Goal: Information Seeking & Learning: Learn about a topic

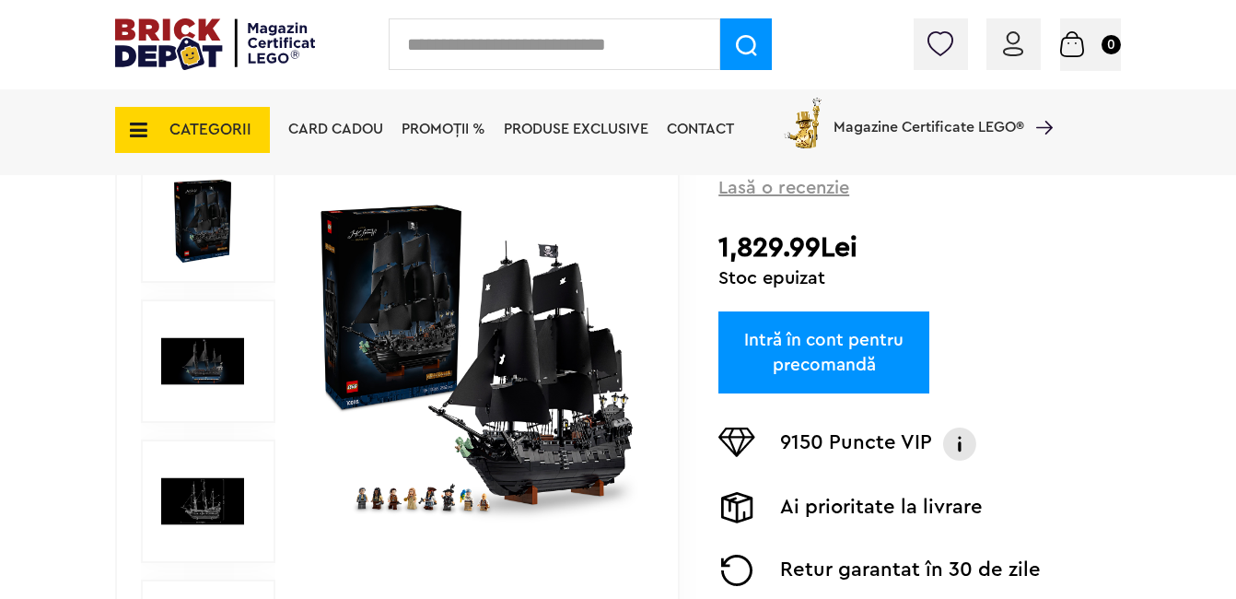
scroll to position [369, 0]
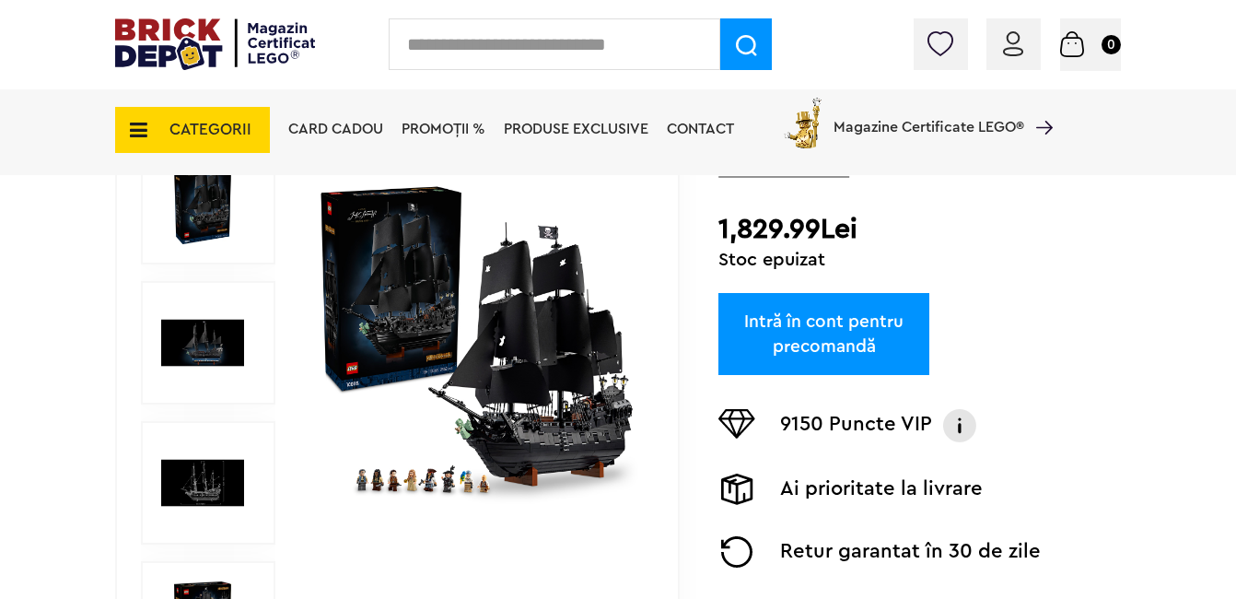
click at [562, 437] on img at bounding box center [477, 343] width 322 height 322
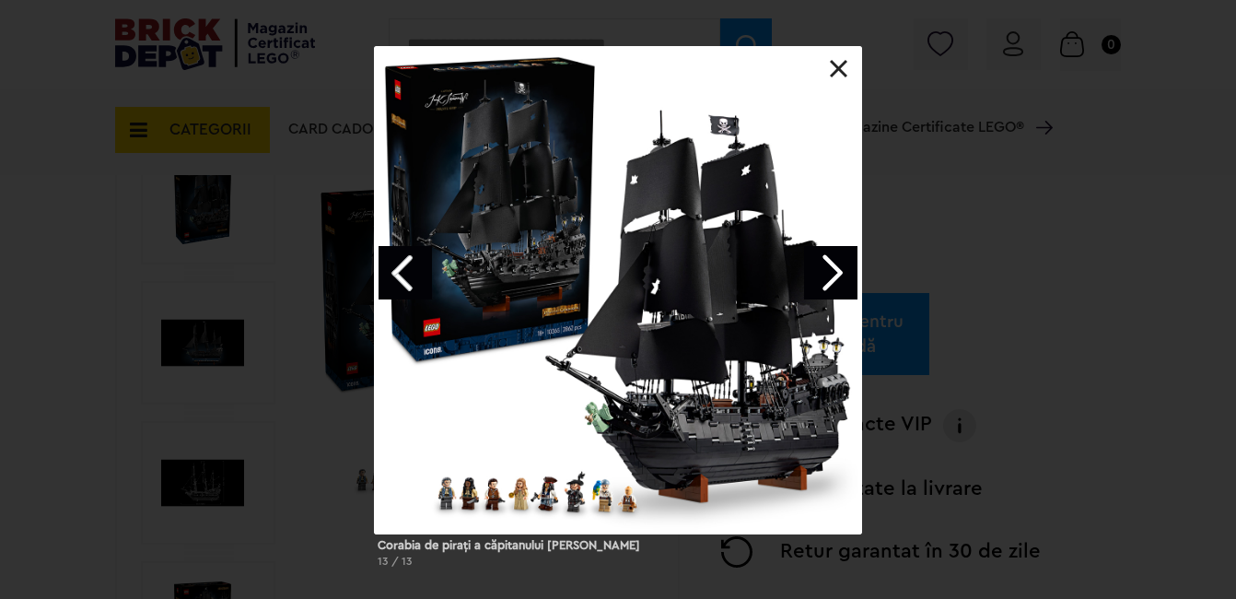
click at [834, 274] on link "Next image" at bounding box center [830, 272] width 53 height 53
click at [835, 279] on link "Next image" at bounding box center [830, 272] width 53 height 53
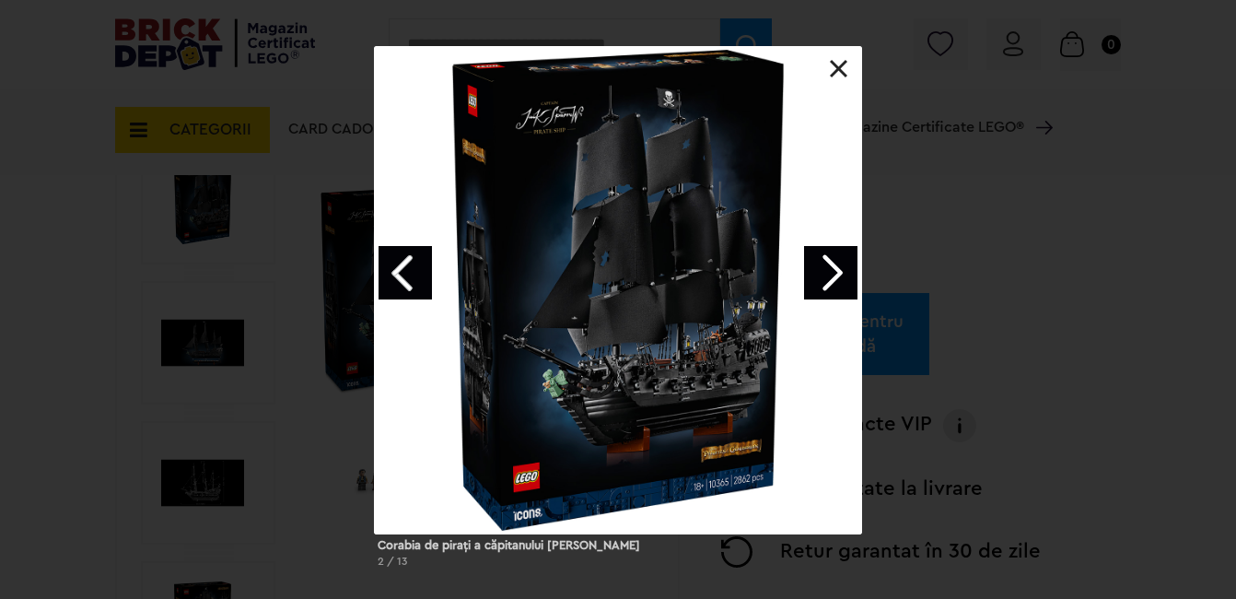
click at [835, 279] on link "Next image" at bounding box center [830, 272] width 53 height 53
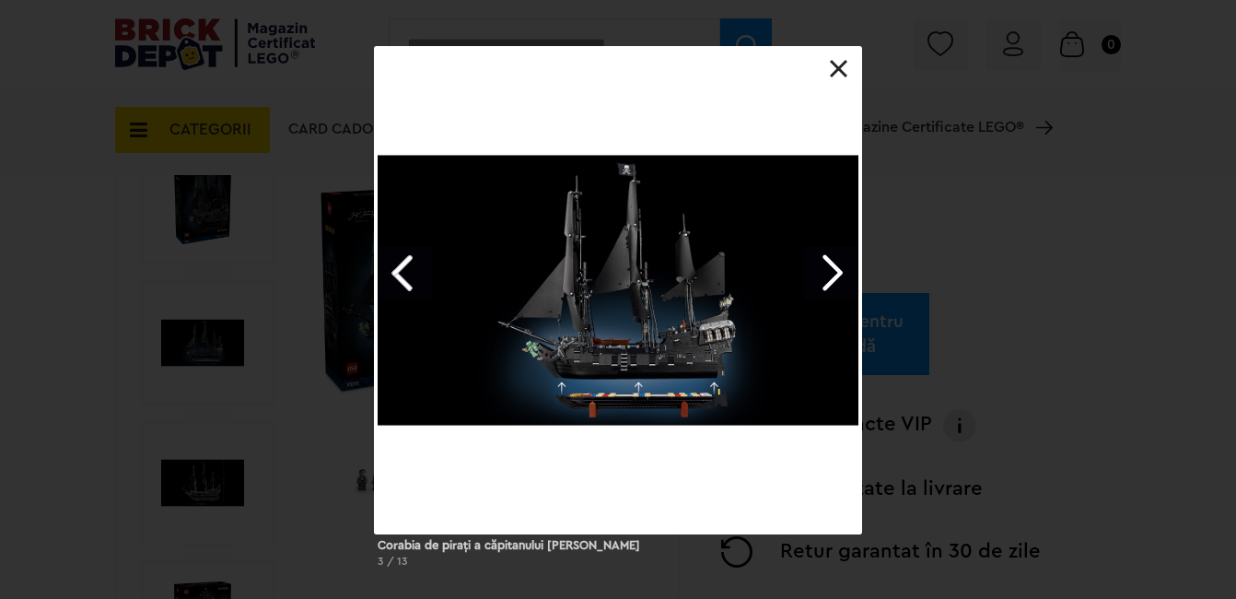
click at [836, 279] on link "Next image" at bounding box center [830, 272] width 53 height 53
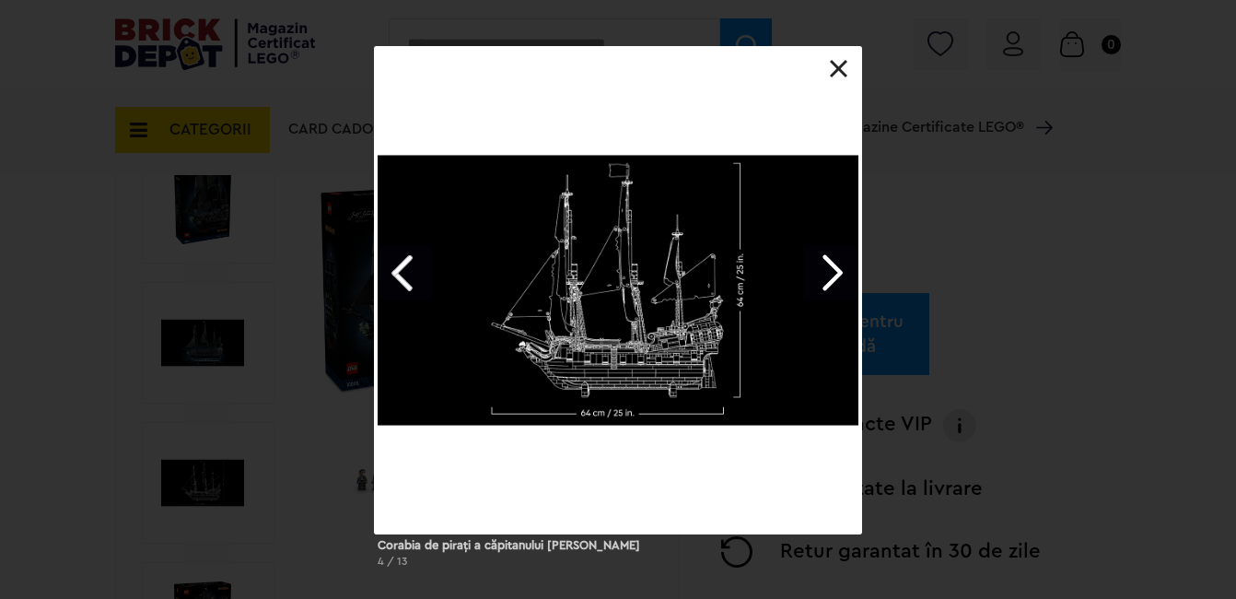
click at [836, 279] on link "Next image" at bounding box center [830, 272] width 53 height 53
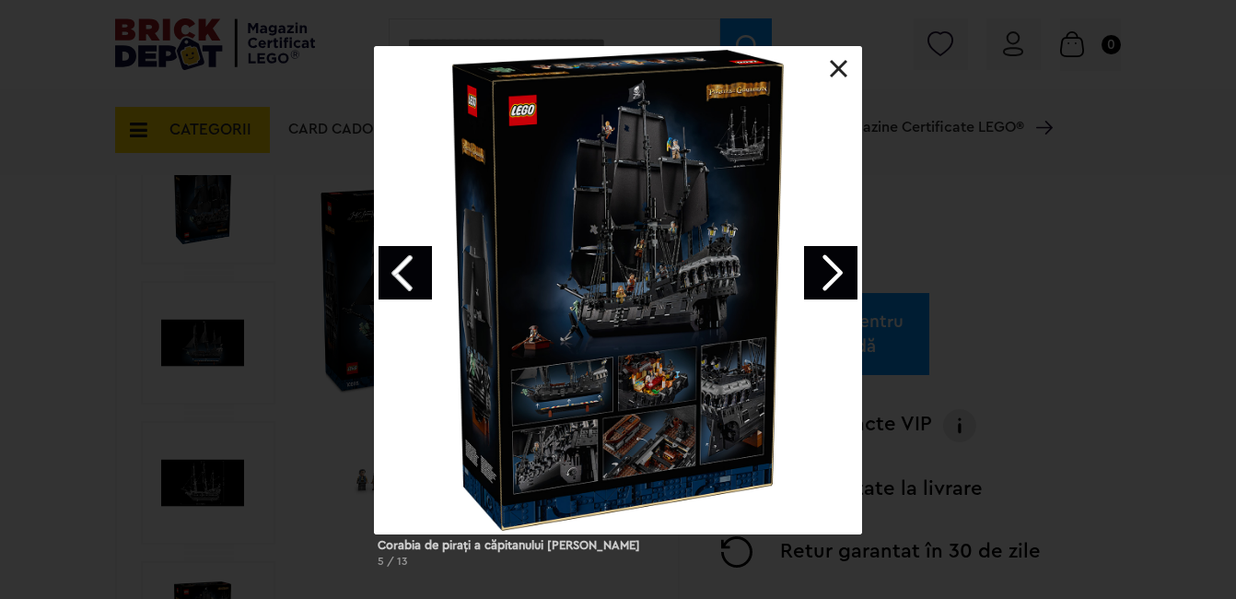
click at [835, 270] on link "Next image" at bounding box center [830, 272] width 53 height 53
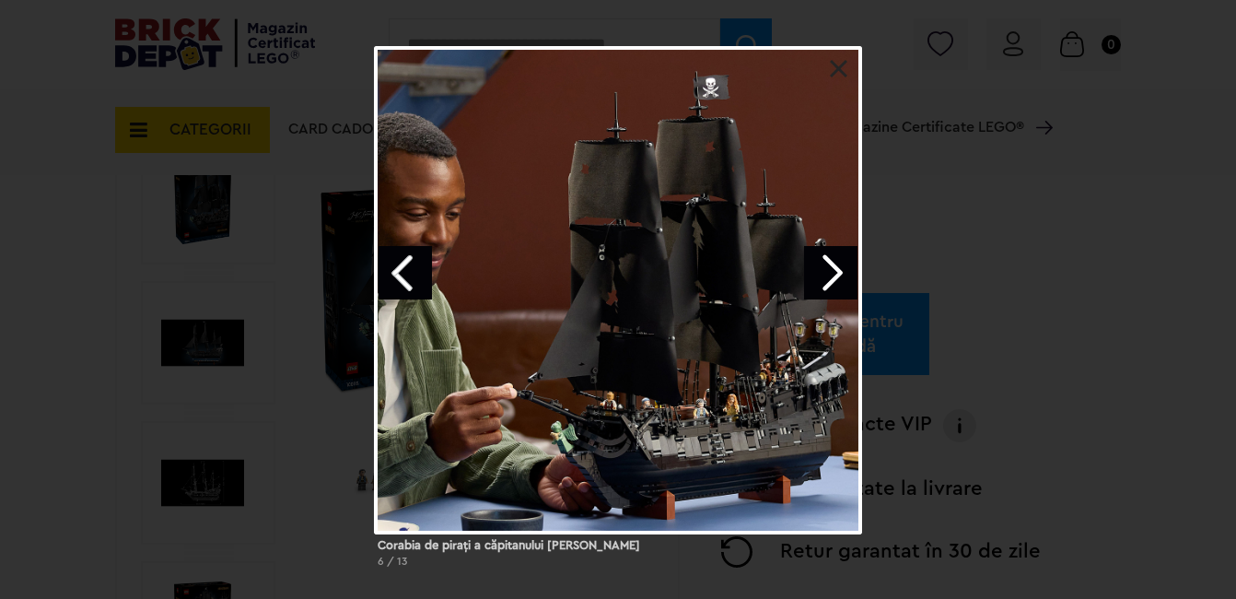
click at [836, 270] on link "Next image" at bounding box center [830, 272] width 53 height 53
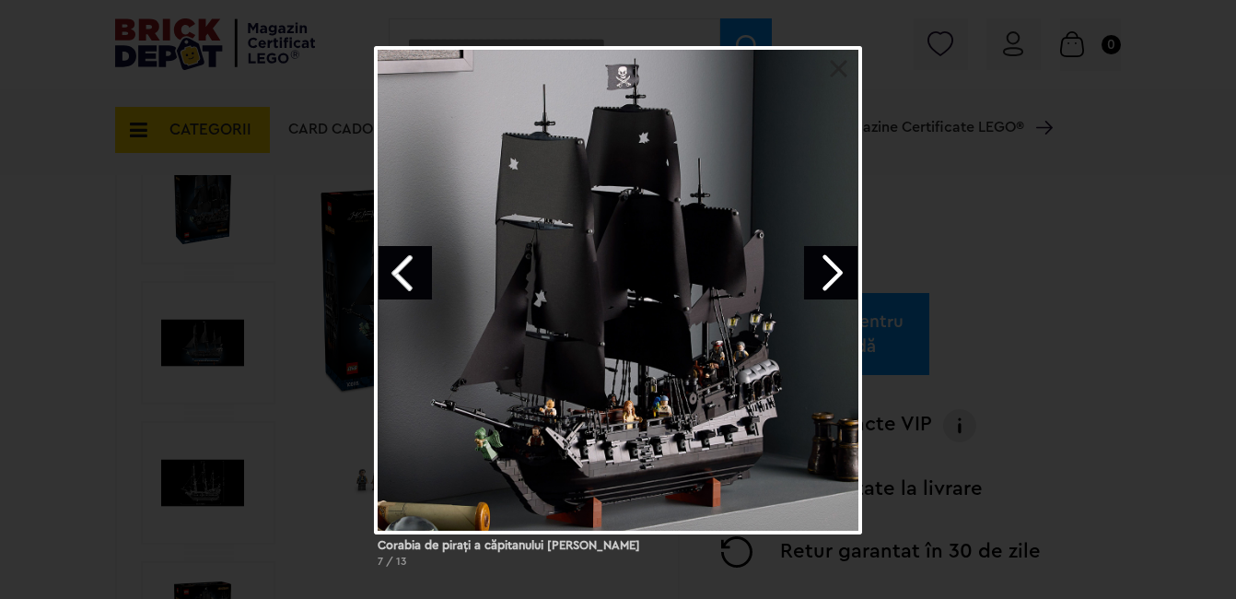
click at [836, 270] on link "Next image" at bounding box center [830, 272] width 53 height 53
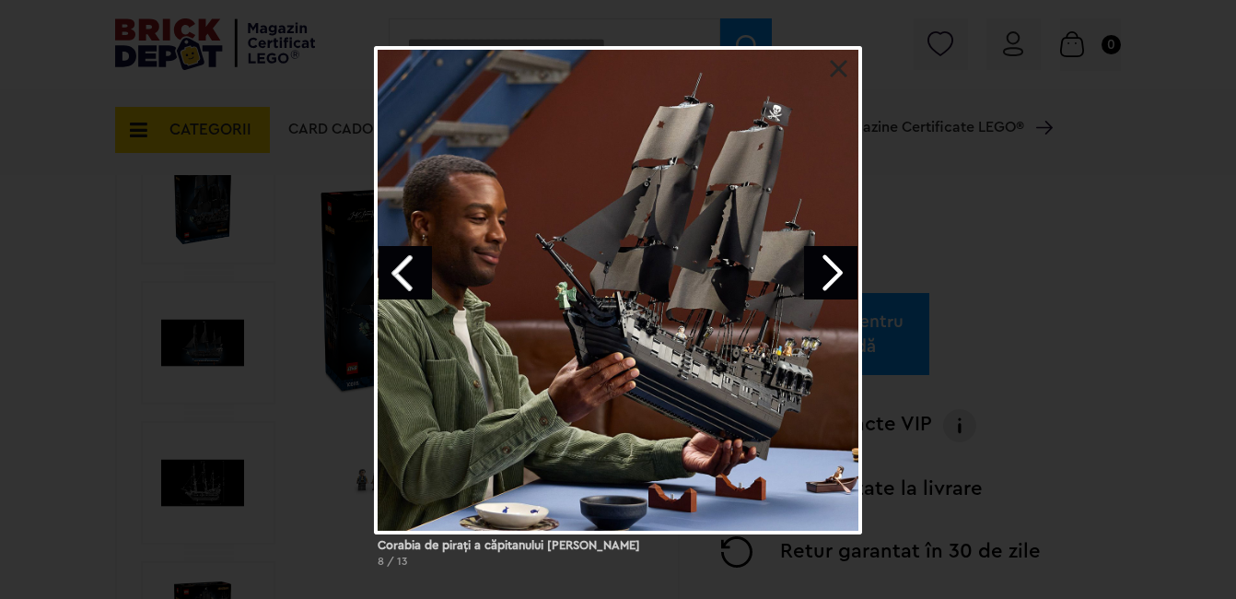
click at [837, 269] on link "Next image" at bounding box center [830, 272] width 53 height 53
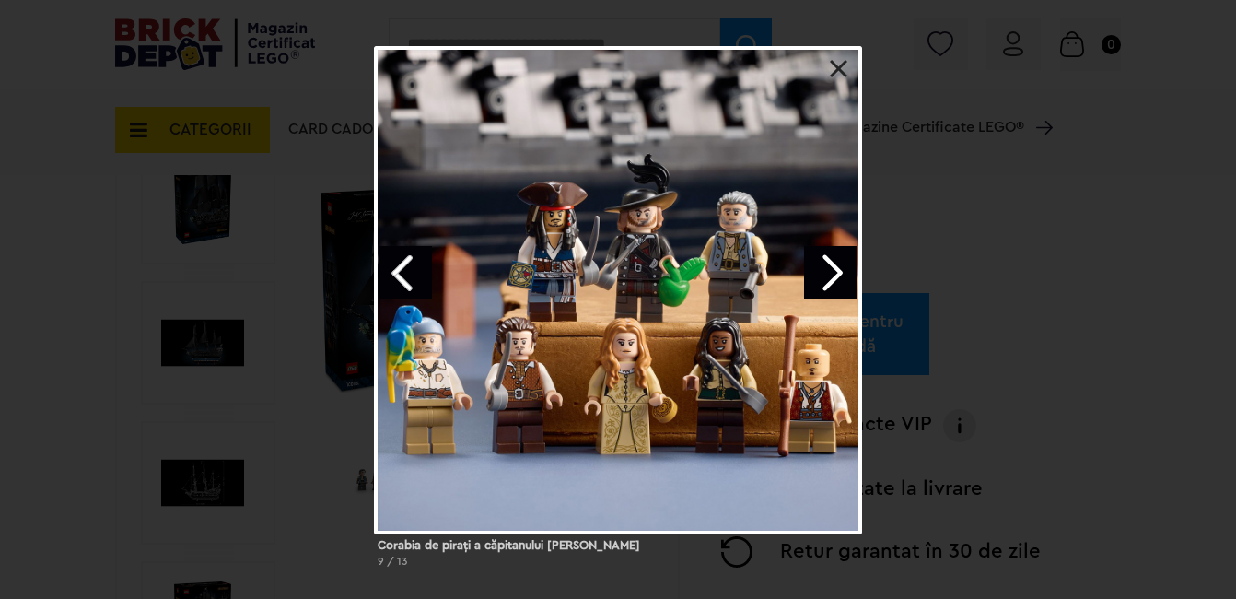
click at [838, 76] on link at bounding box center [839, 69] width 18 height 18
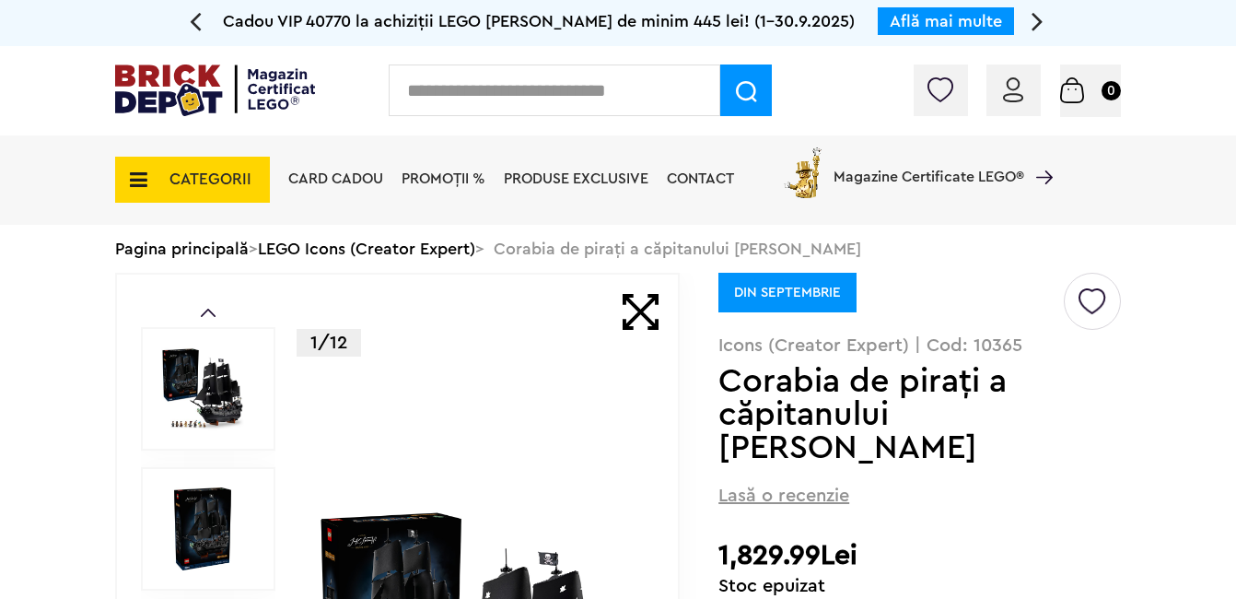
click at [645, 313] on span at bounding box center [641, 312] width 36 height 36
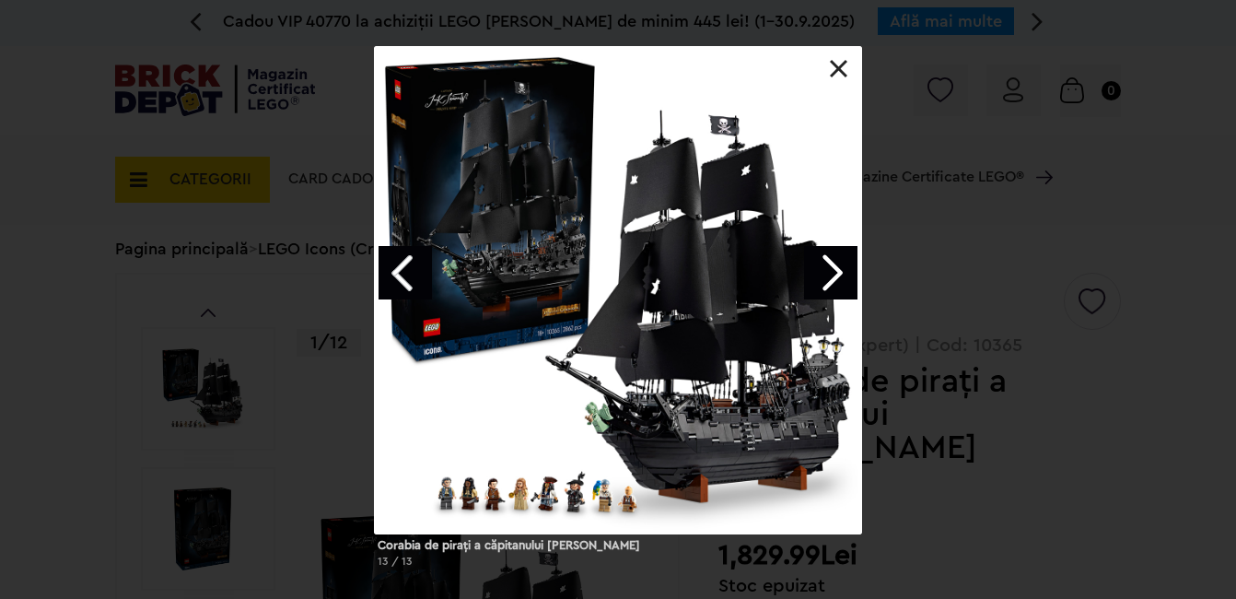
click at [837, 269] on link "Next image" at bounding box center [830, 272] width 53 height 53
click at [840, 268] on link "Next image" at bounding box center [830, 272] width 53 height 53
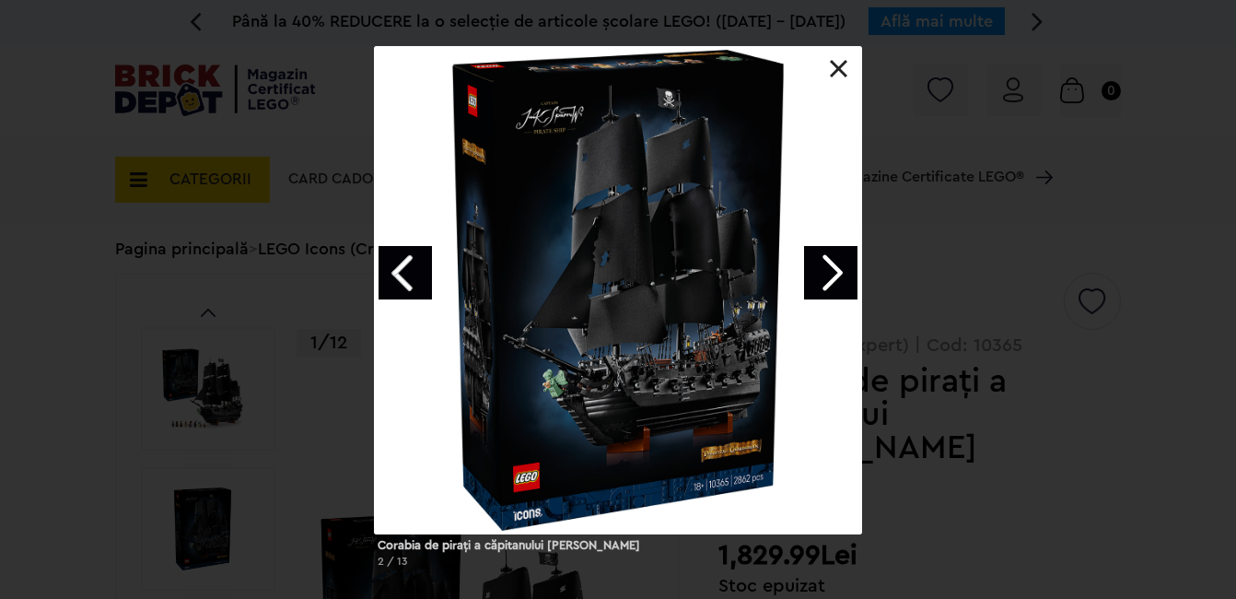
click at [837, 275] on link "Next image" at bounding box center [830, 272] width 53 height 53
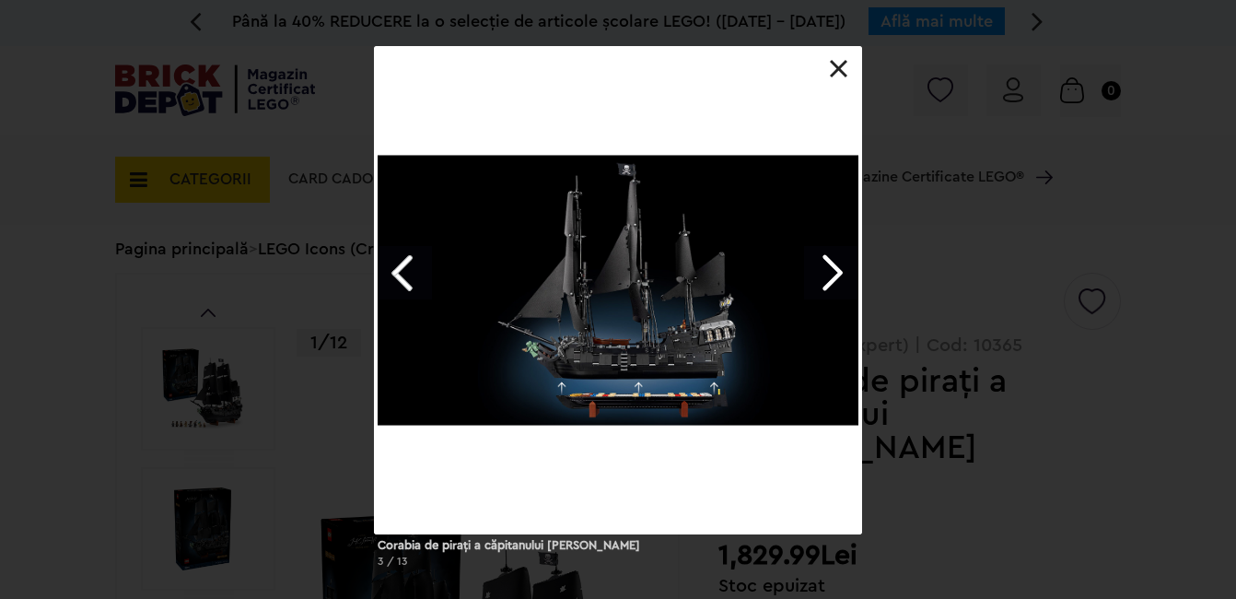
click at [838, 275] on link "Next image" at bounding box center [830, 272] width 53 height 53
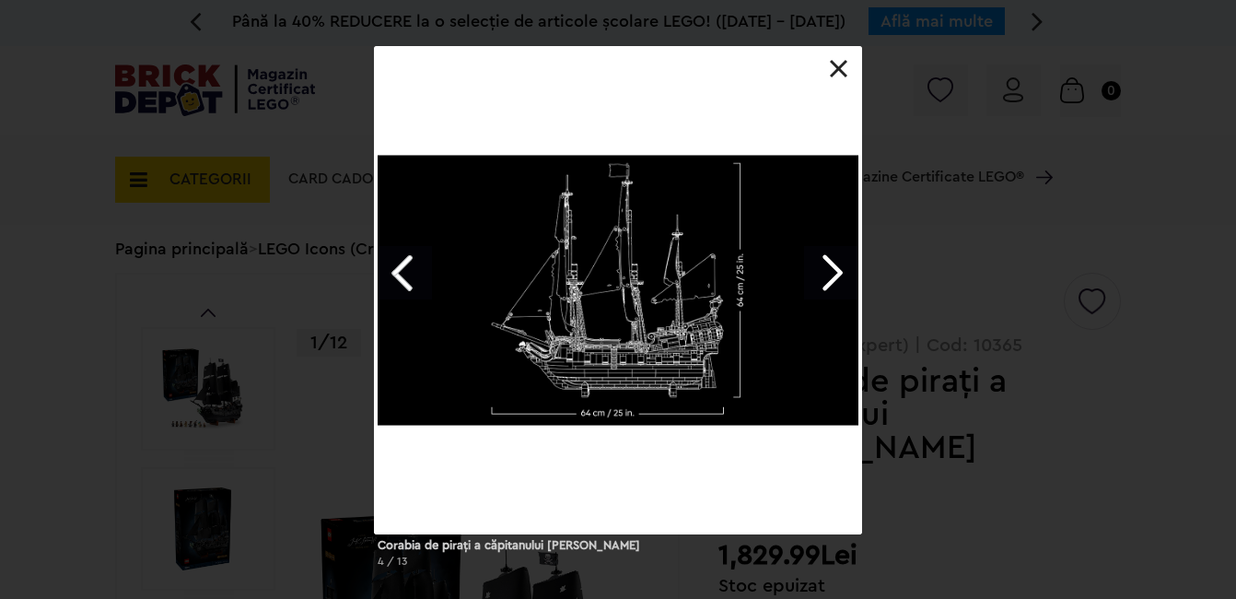
click at [838, 275] on link "Next image" at bounding box center [830, 272] width 53 height 53
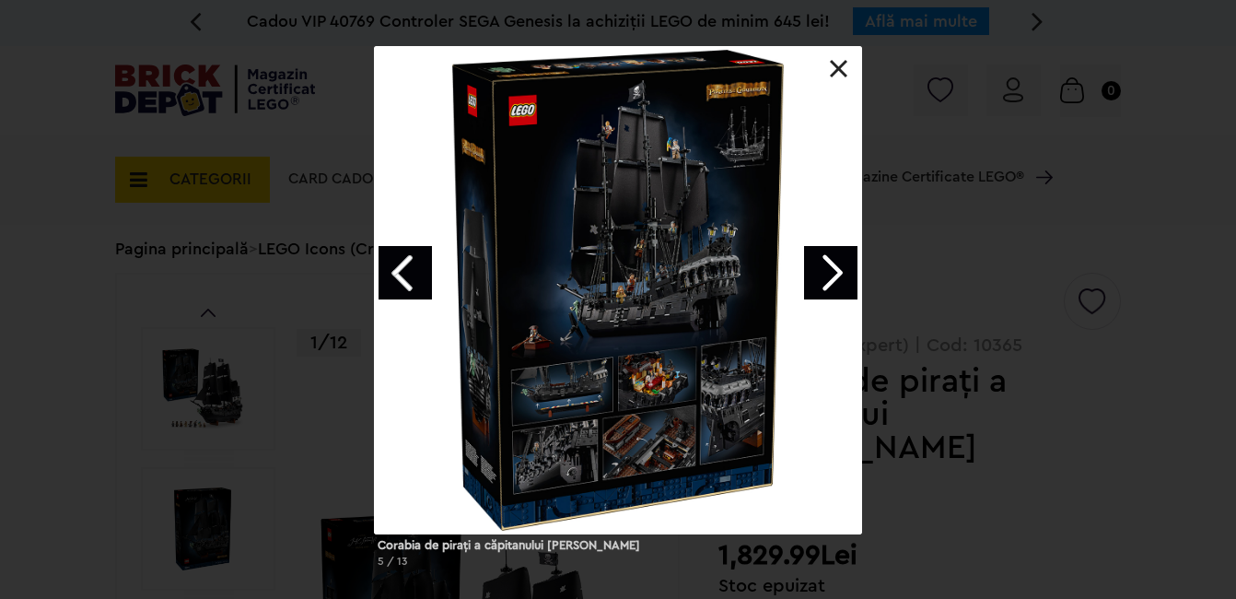
click at [839, 275] on link "Next image" at bounding box center [830, 272] width 53 height 53
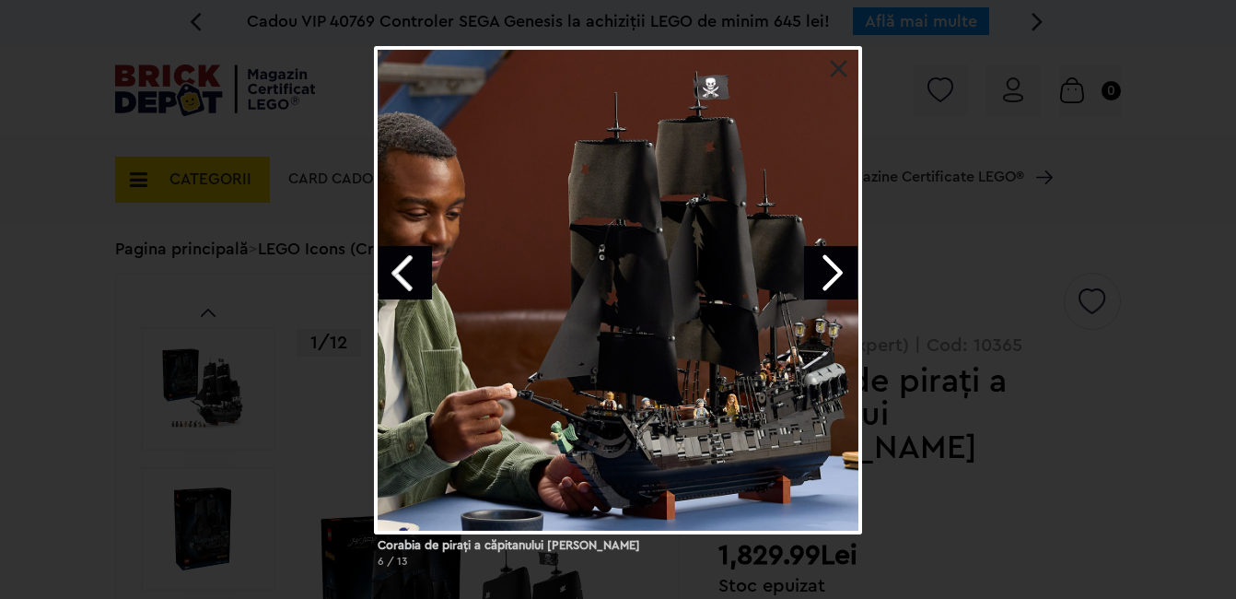
click at [839, 275] on link "Next image" at bounding box center [830, 272] width 53 height 53
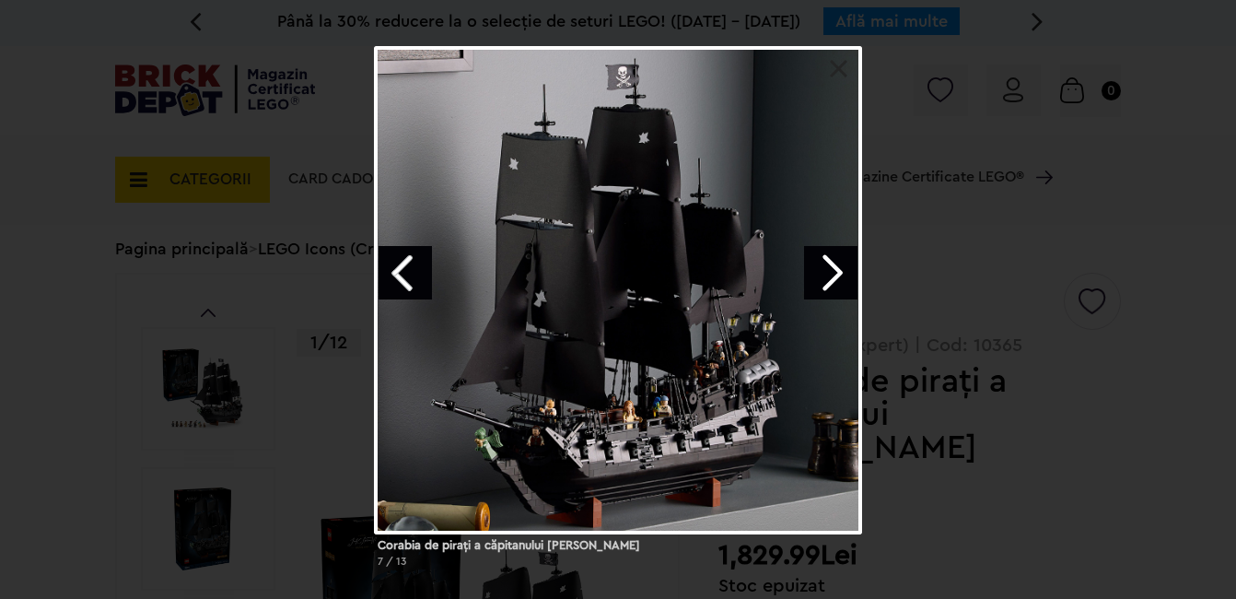
click at [1126, 60] on div "Corabia de piraţi a căpitanului Jack Sparrow 7 / 13" at bounding box center [618, 314] width 1236 height 536
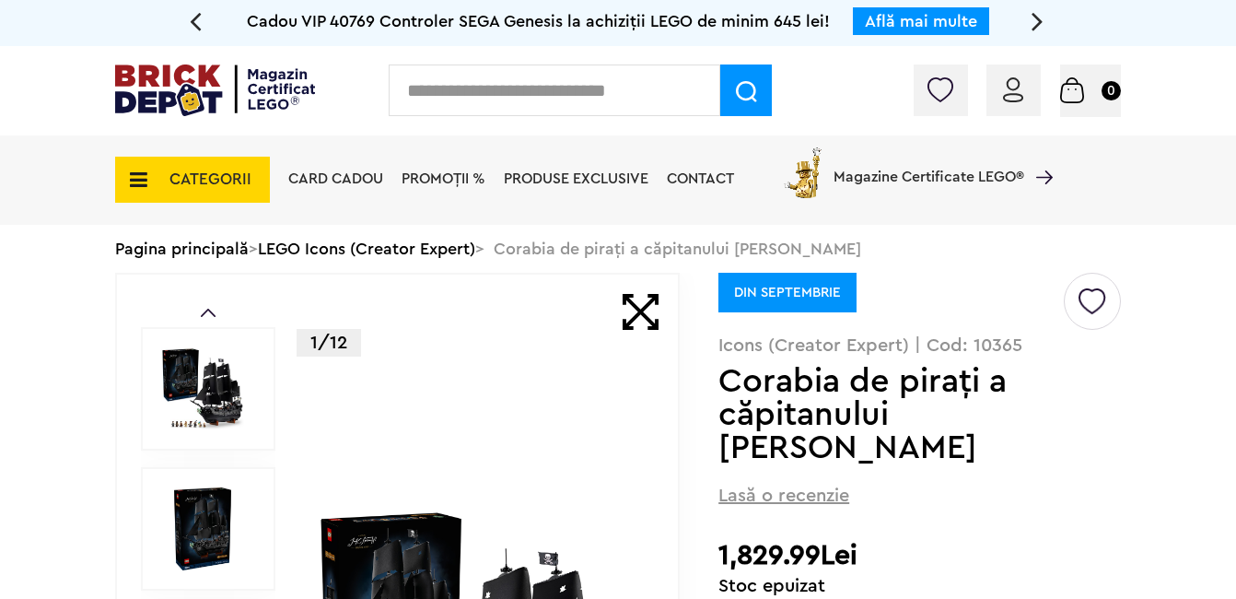
click at [949, 177] on span "Magazine Certificate LEGO®" at bounding box center [929, 165] width 191 height 42
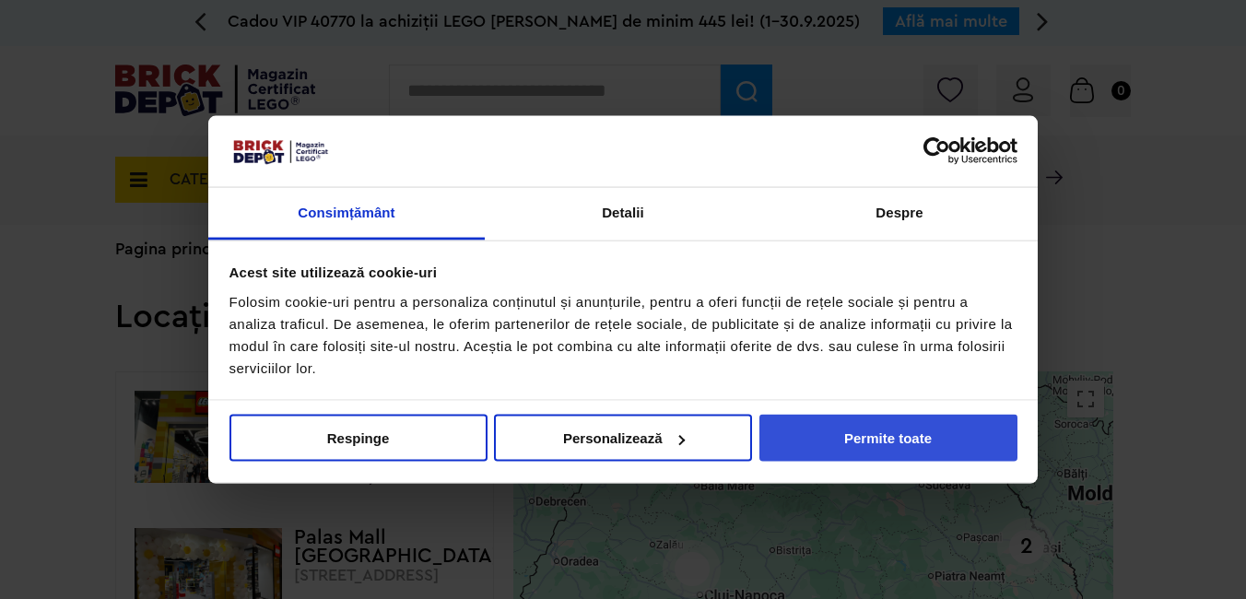
click at [868, 439] on button "Permite toate" at bounding box center [888, 438] width 258 height 47
